Goal: Information Seeking & Learning: Find specific fact

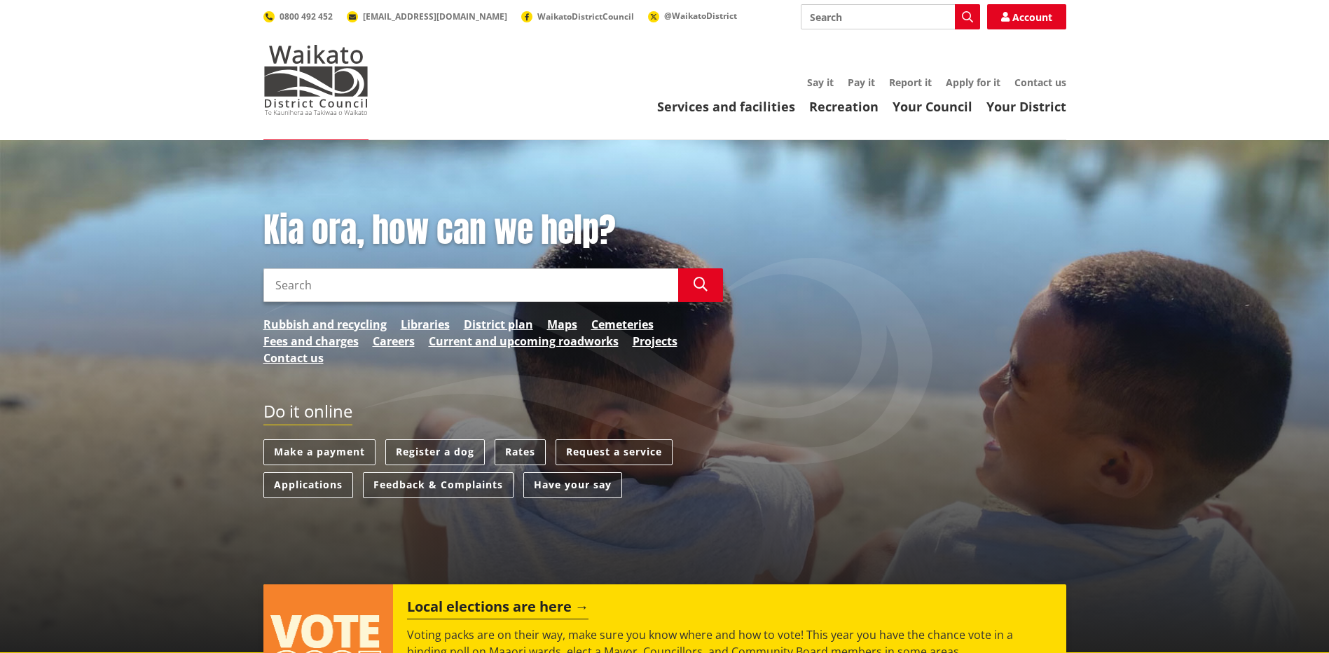
click at [514, 452] on link "Rates" at bounding box center [520, 452] width 51 height 26
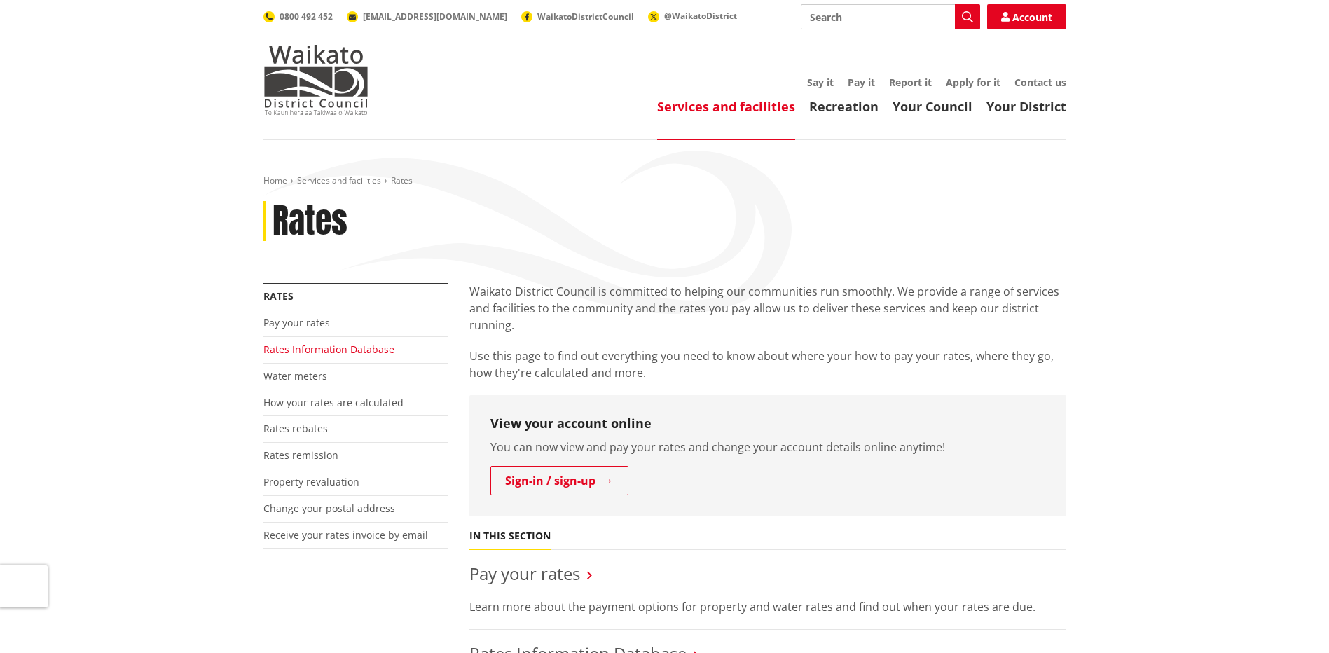
click at [322, 350] on link "Rates Information Database" at bounding box center [328, 349] width 131 height 13
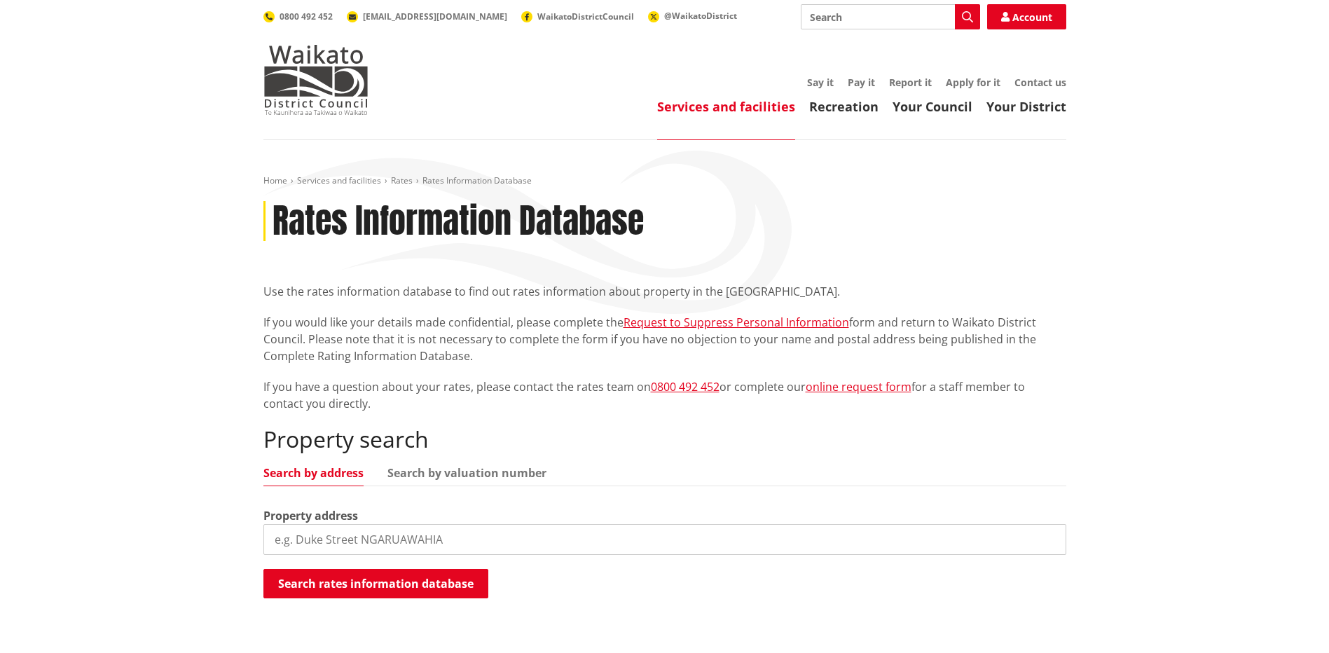
click at [352, 539] on input "search" at bounding box center [664, 539] width 803 height 31
type input "170 great south"
click at [372, 581] on button "Search rates information database" at bounding box center [375, 583] width 225 height 29
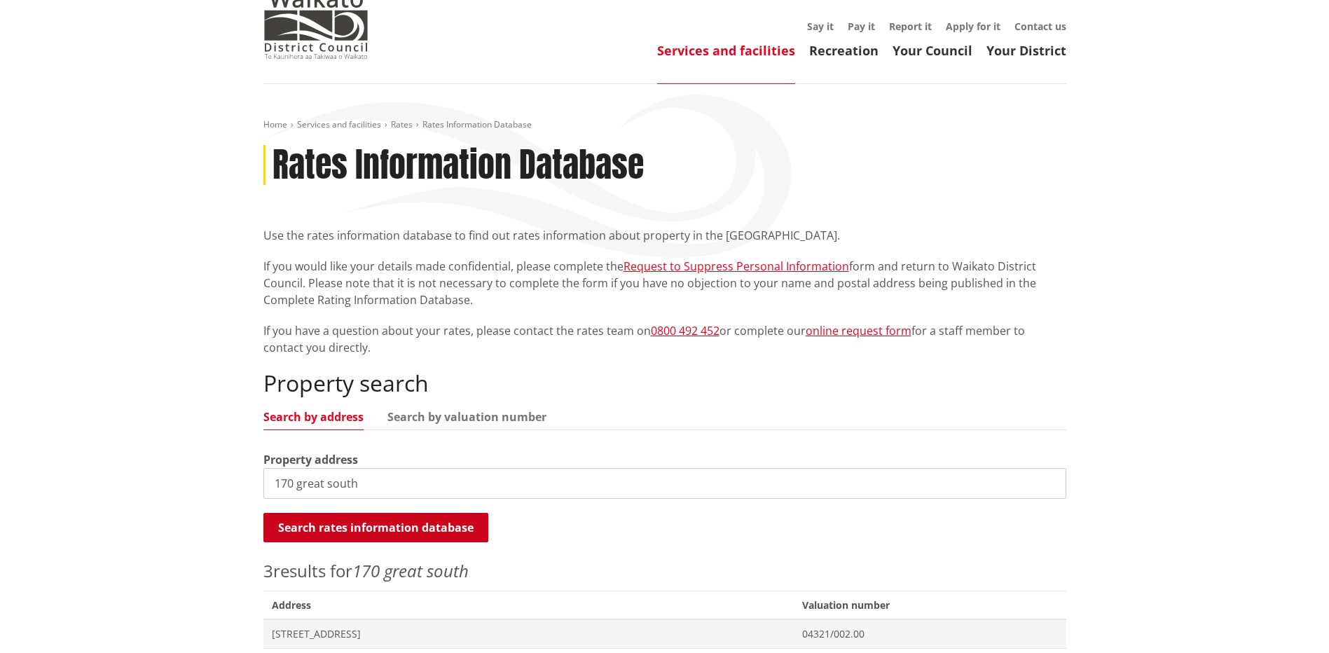
scroll to position [140, 0]
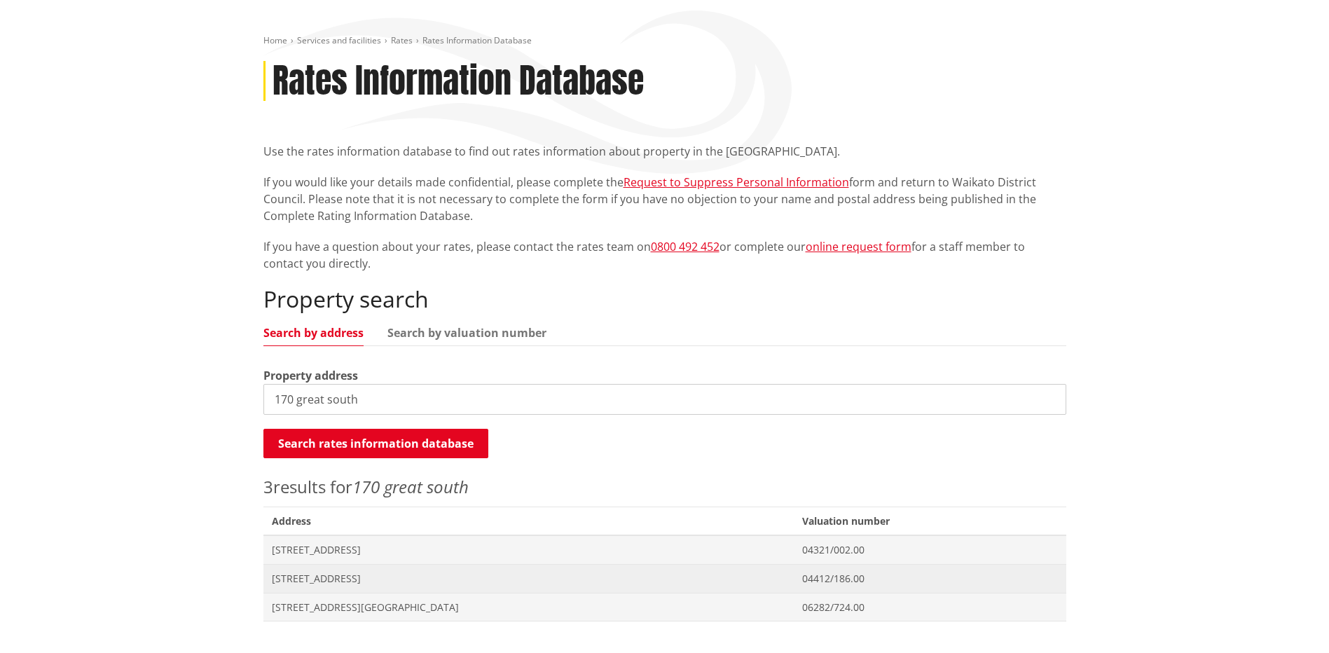
click at [336, 577] on span "[STREET_ADDRESS]" at bounding box center [529, 579] width 514 height 14
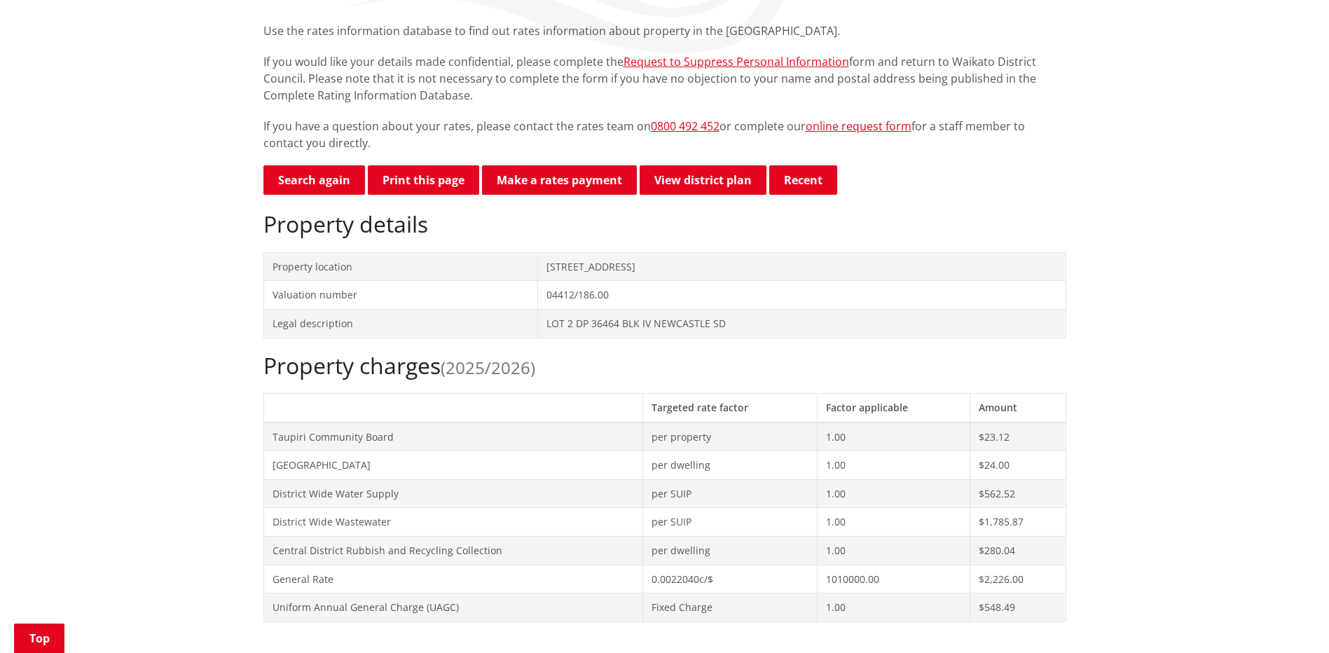
scroll to position [210, 0]
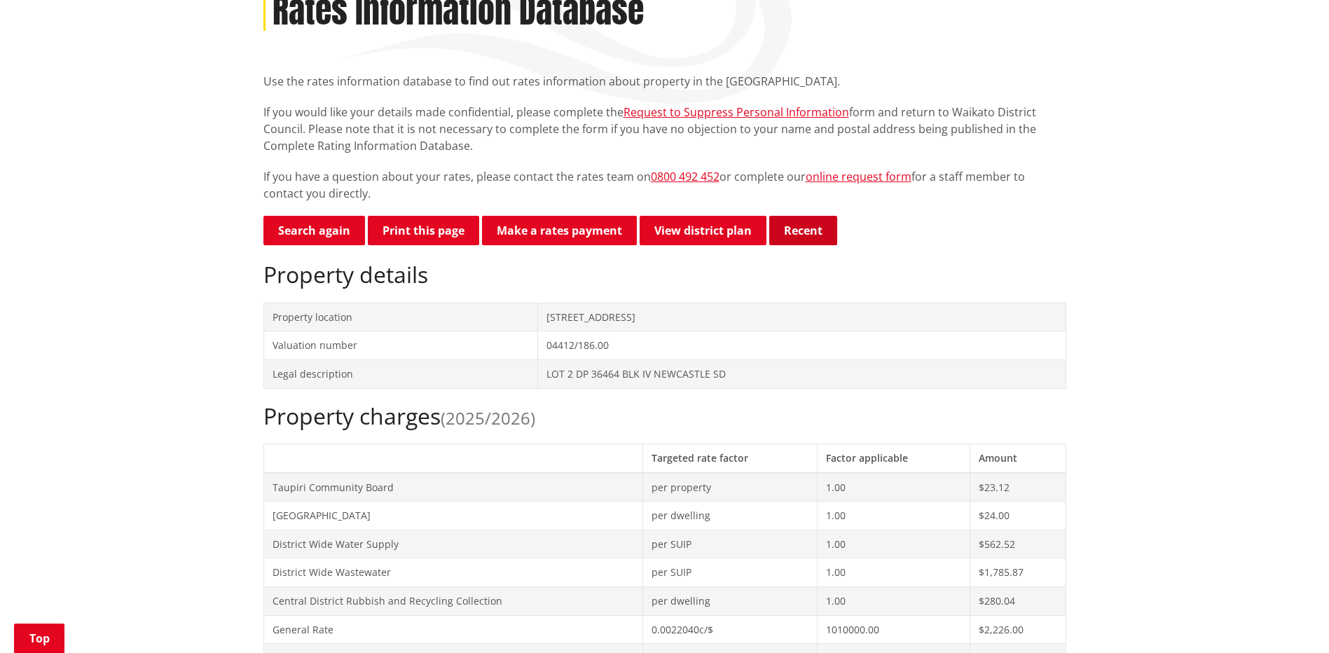
click at [799, 233] on button "Recent" at bounding box center [803, 230] width 68 height 29
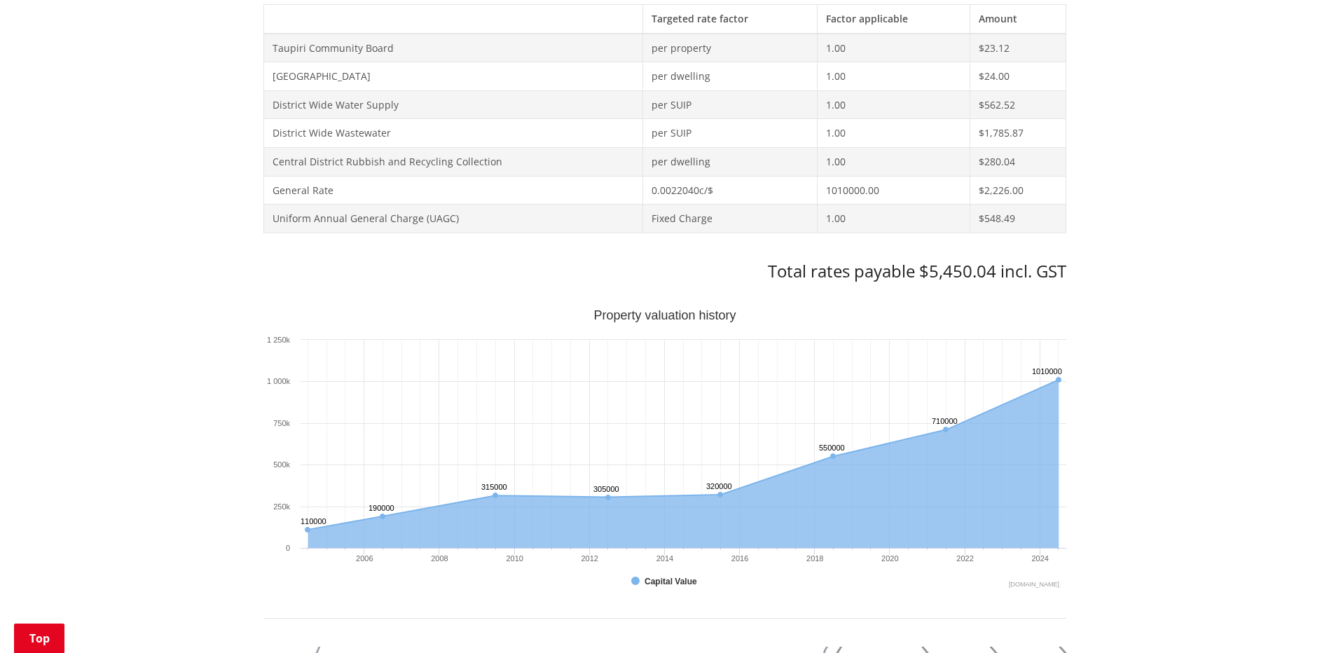
scroll to position [701, 0]
